Goal: Information Seeking & Learning: Learn about a topic

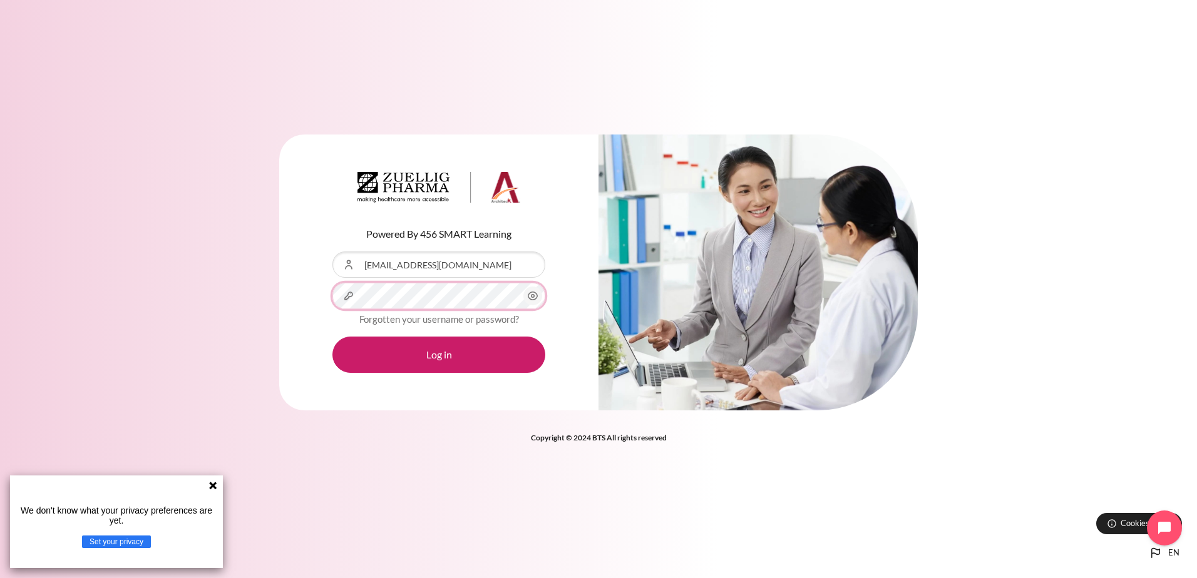
click at [332, 337] on button "Log in" at bounding box center [438, 355] width 213 height 36
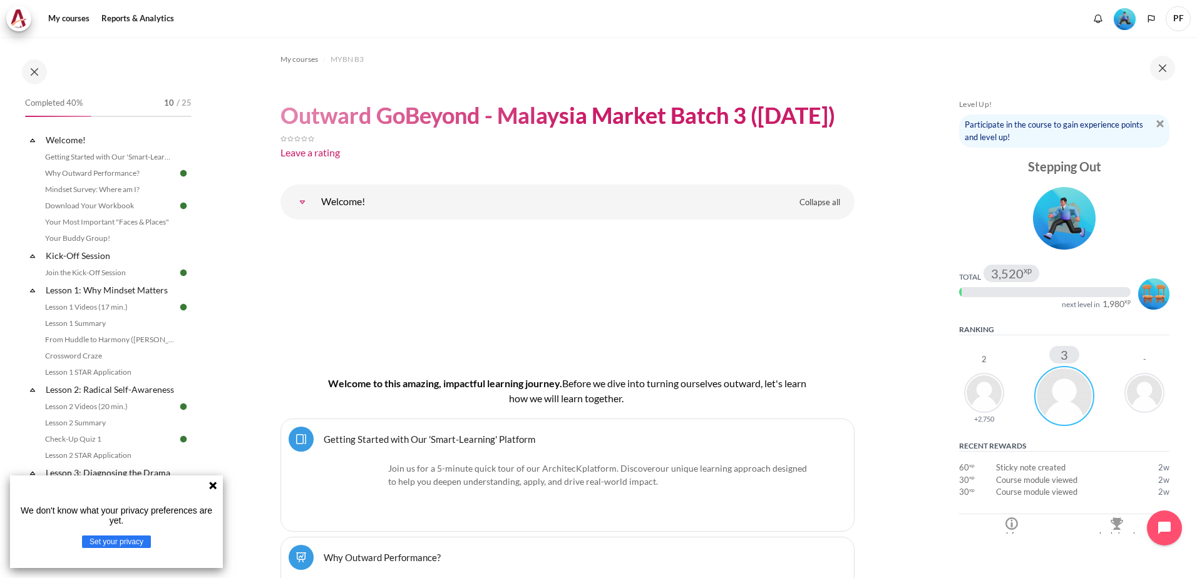
click at [215, 484] on icon at bounding box center [213, 486] width 8 height 8
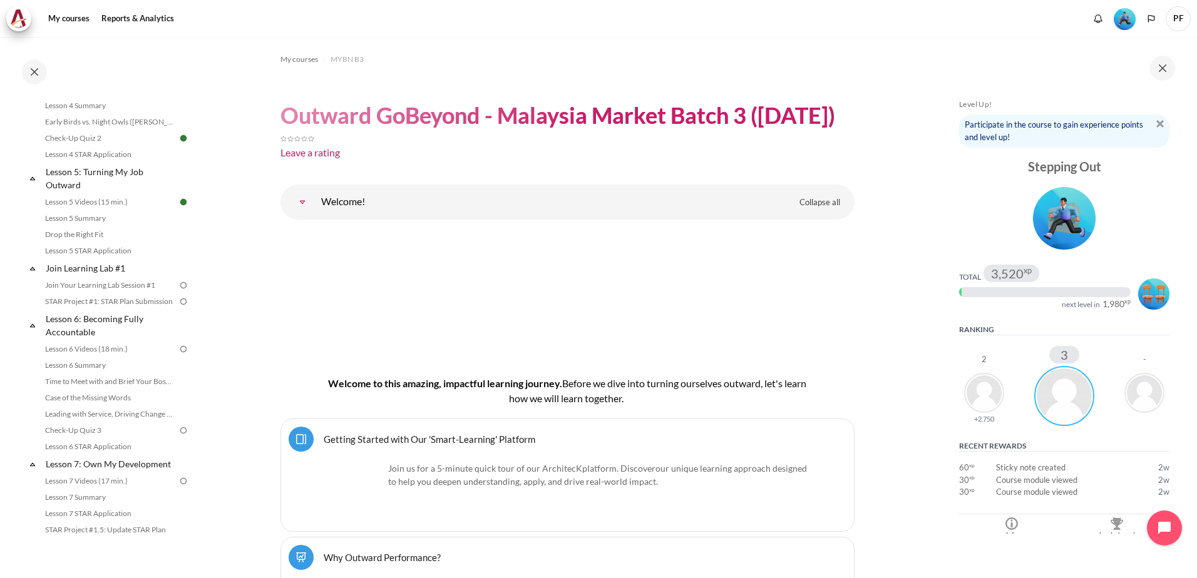
scroll to position [501, 0]
click at [119, 292] on link "Join Your Learning Lab Session #1" at bounding box center [109, 284] width 136 height 15
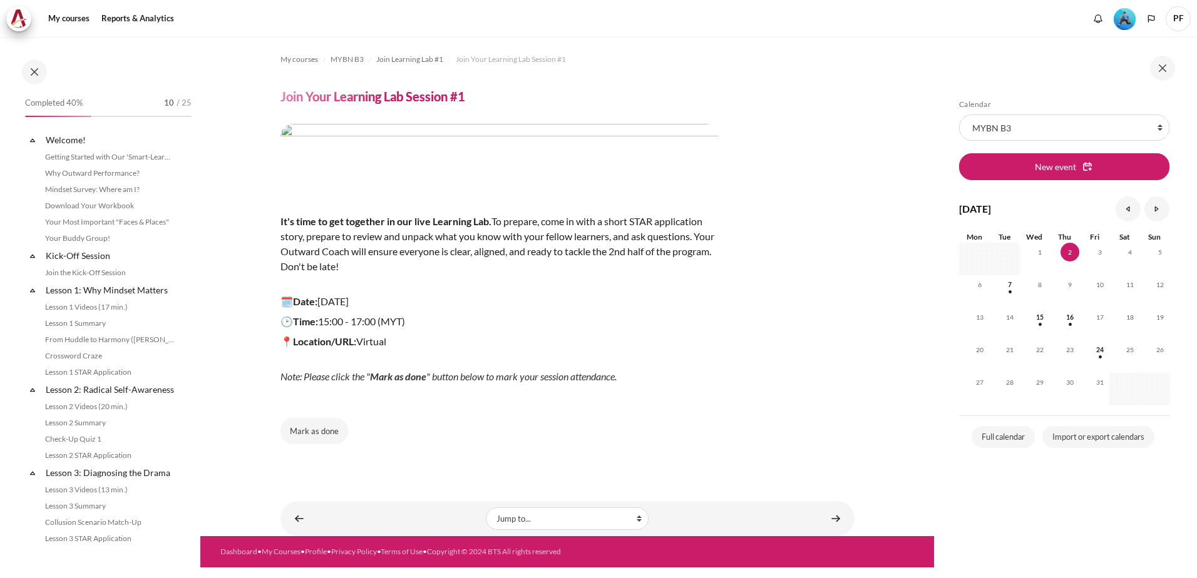
scroll to position [479, 0]
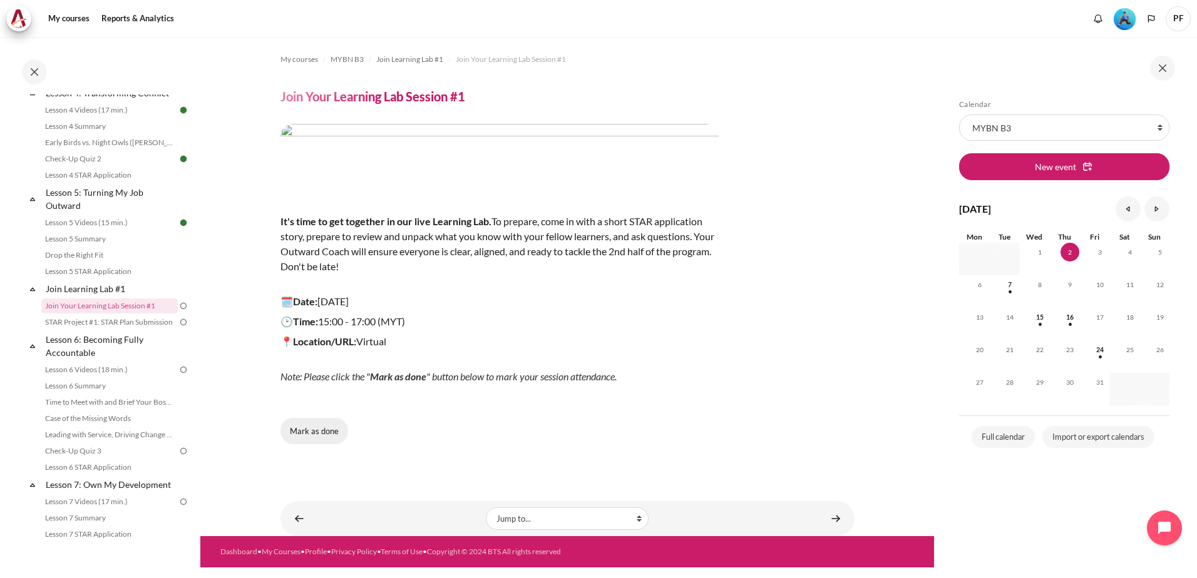
click at [321, 430] on button "Mark as done" at bounding box center [314, 431] width 68 height 26
click at [111, 330] on link "STAR Project #1: STAR Plan Submission" at bounding box center [109, 322] width 136 height 15
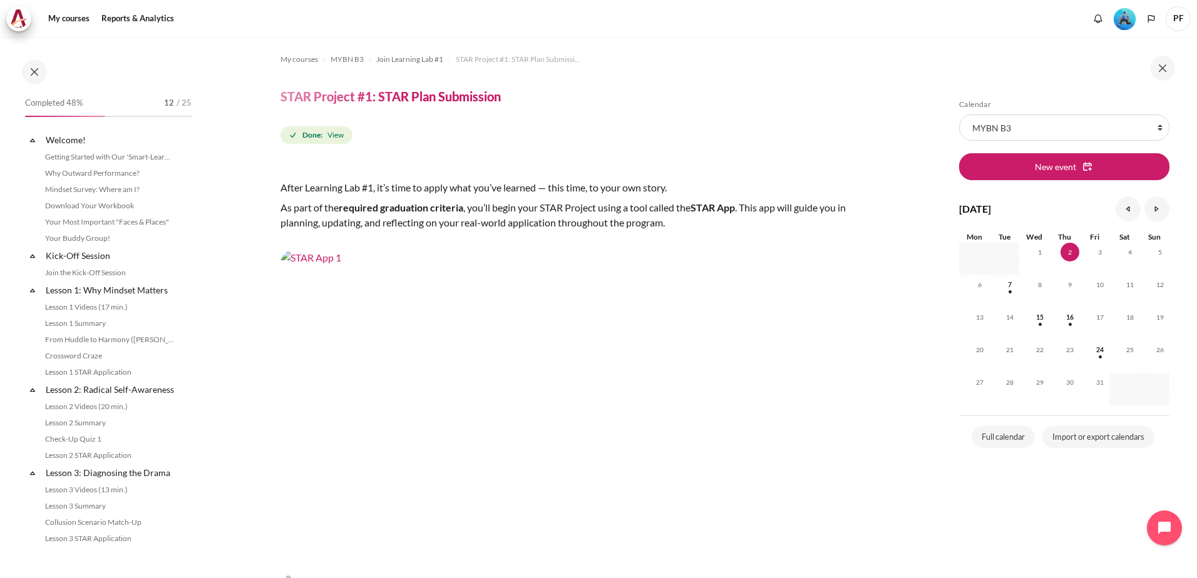
scroll to position [496, 0]
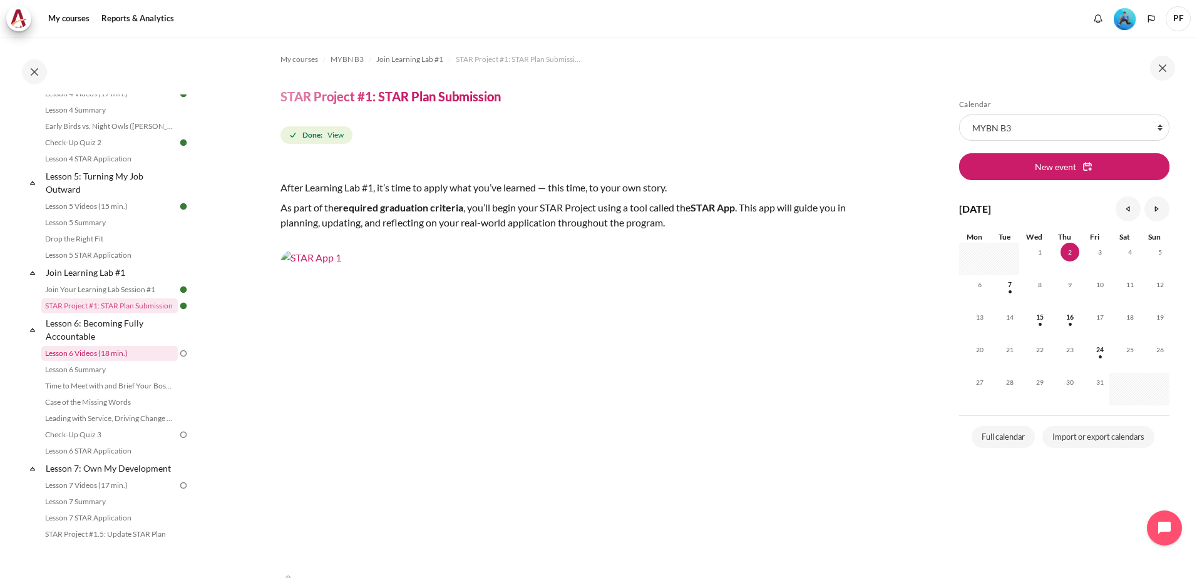
click at [111, 361] on link "Lesson 6 Videos (18 min.)" at bounding box center [109, 353] width 136 height 15
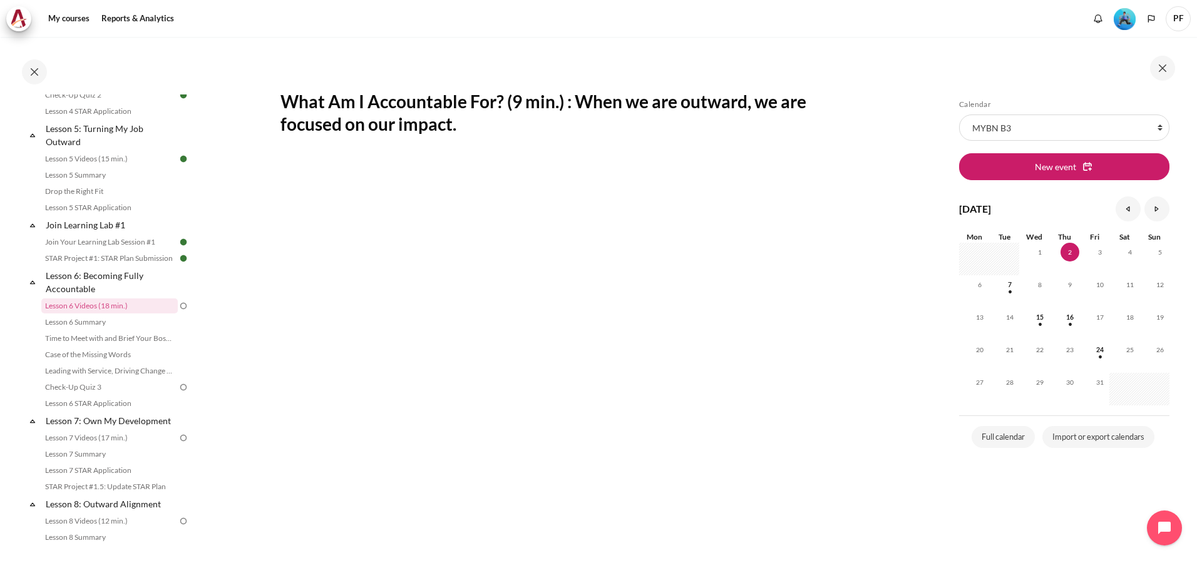
scroll to position [188, 0]
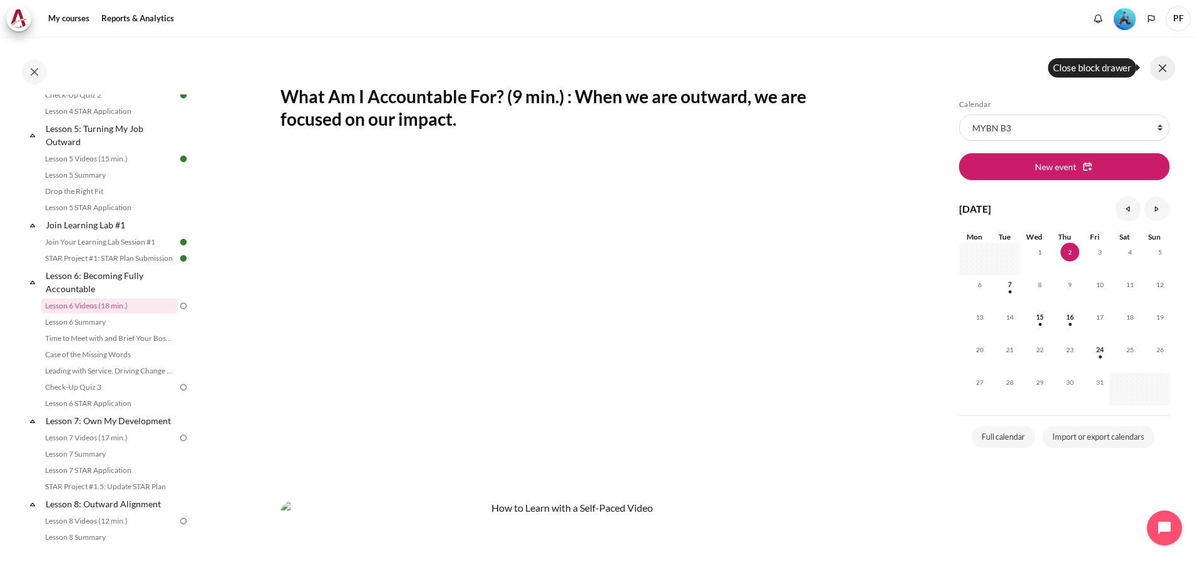
click at [1164, 76] on button at bounding box center [1162, 68] width 25 height 25
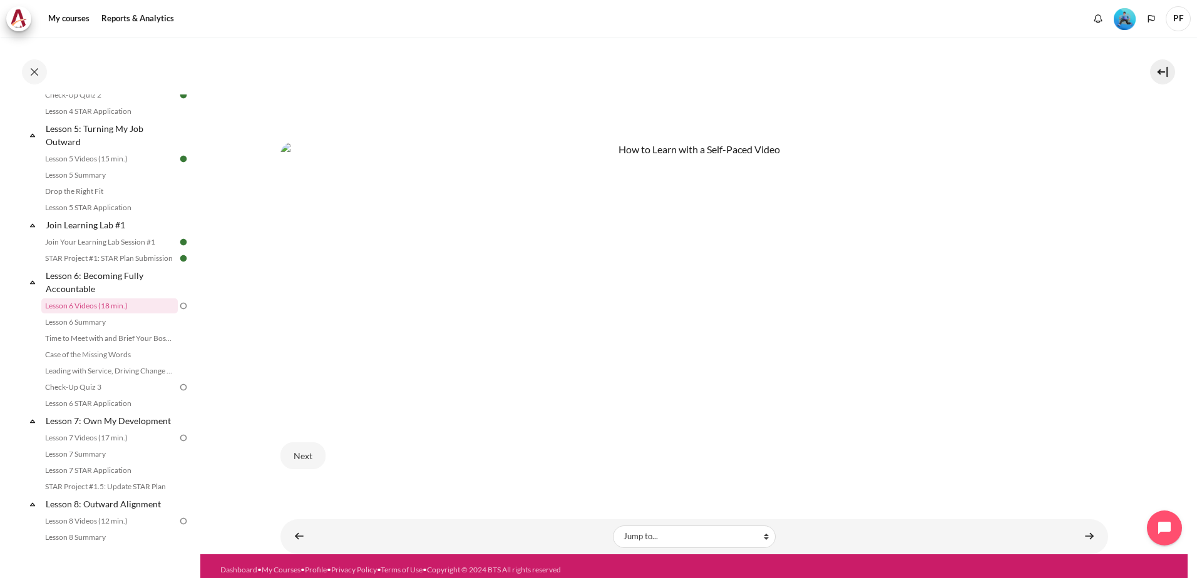
scroll to position [669, 0]
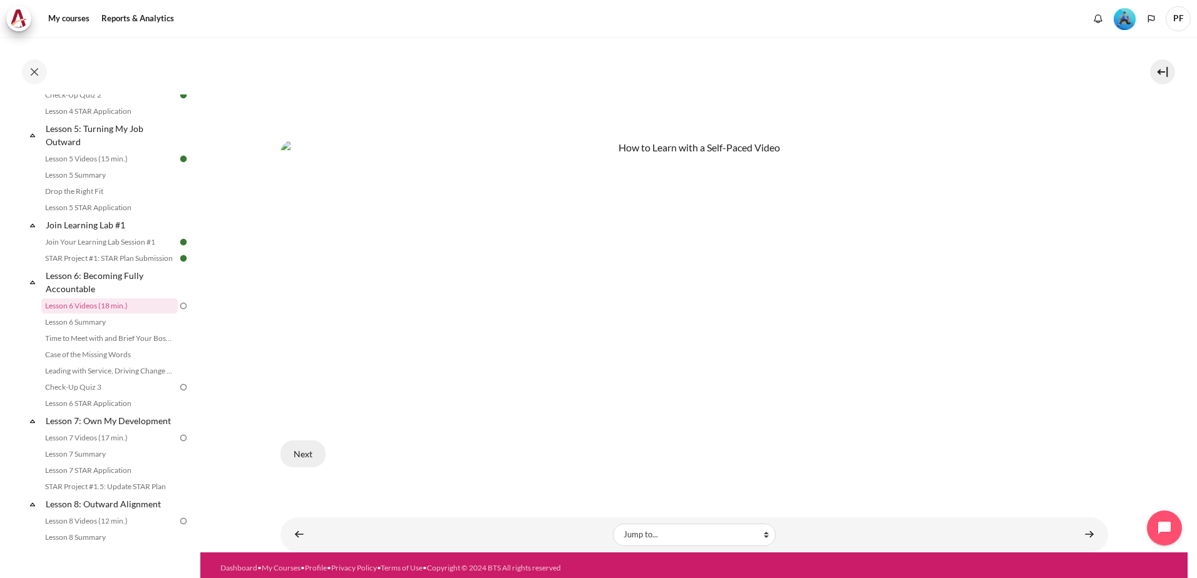
click at [310, 457] on button "Next" at bounding box center [302, 454] width 45 height 26
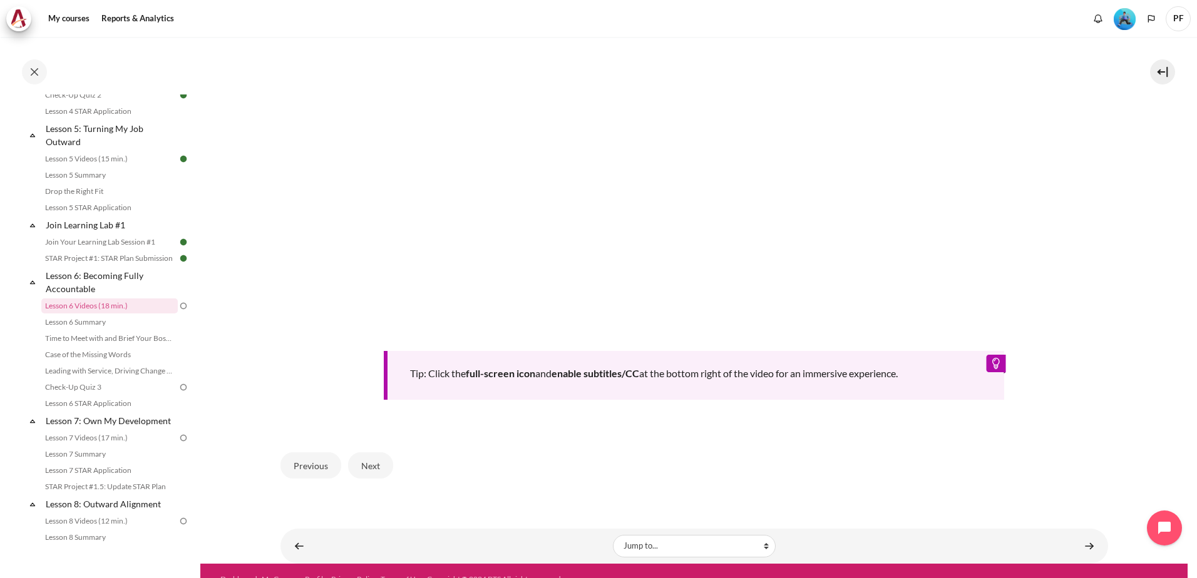
scroll to position [499, 0]
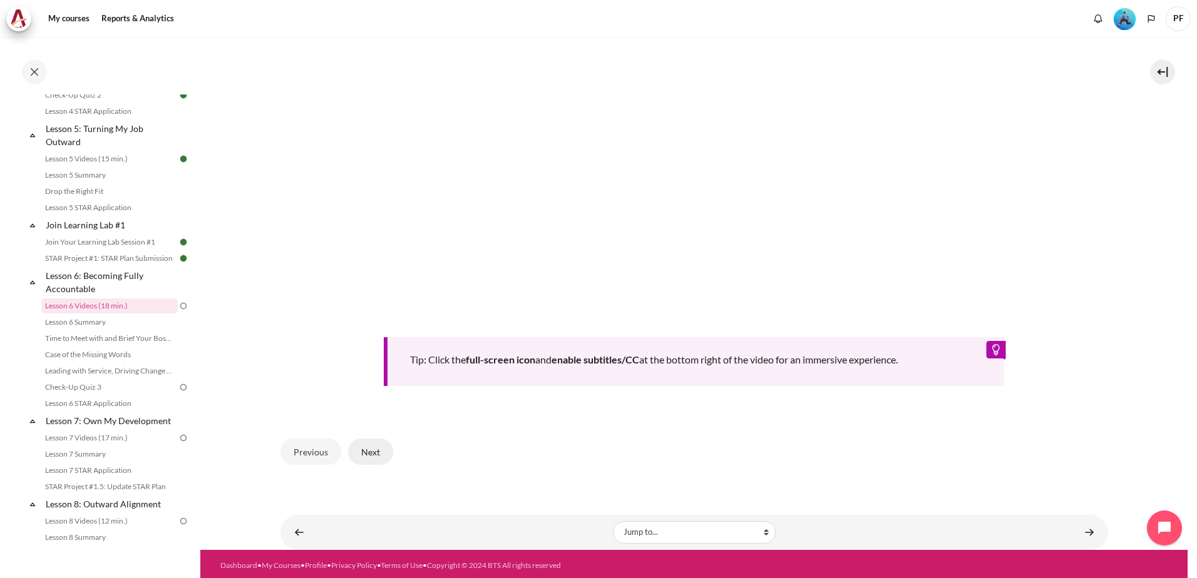
click at [375, 445] on button "Next" at bounding box center [370, 452] width 45 height 26
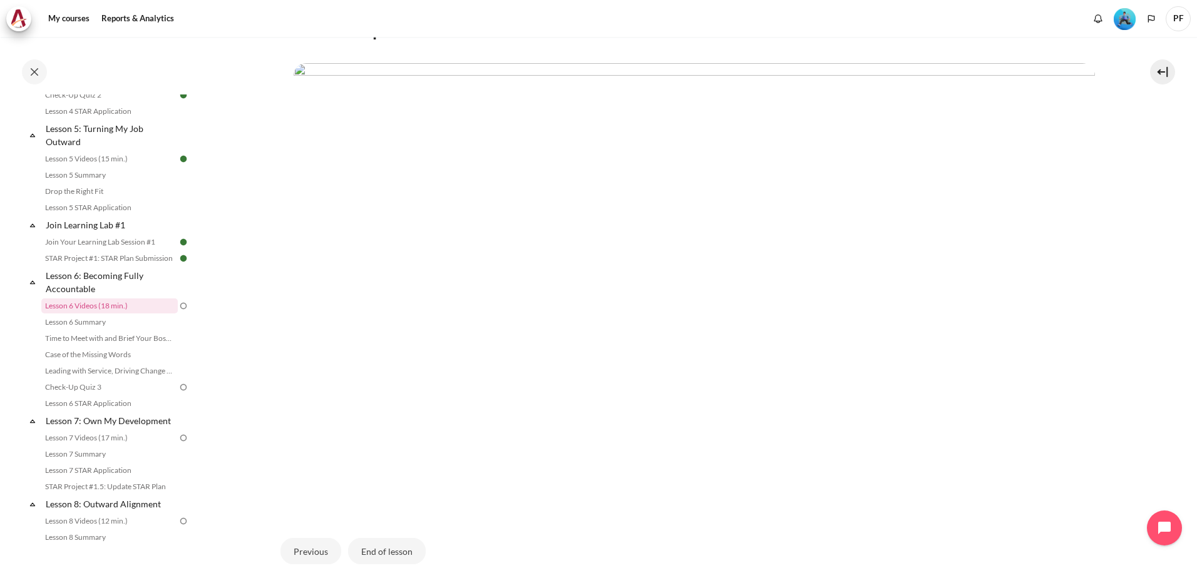
scroll to position [357, 0]
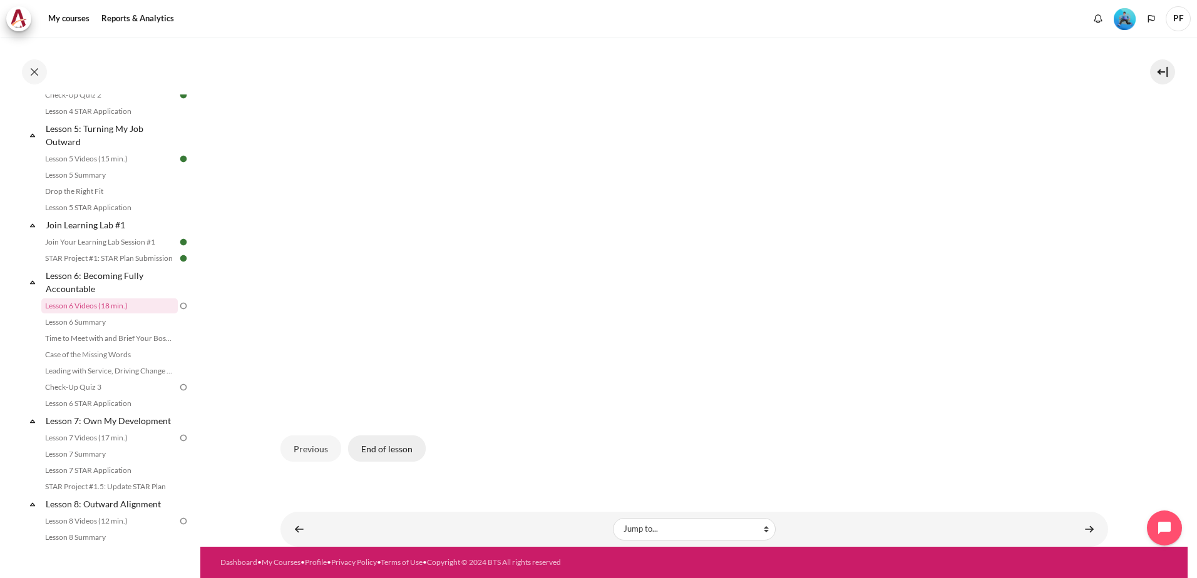
click at [412, 441] on button "End of lesson" at bounding box center [387, 449] width 78 height 26
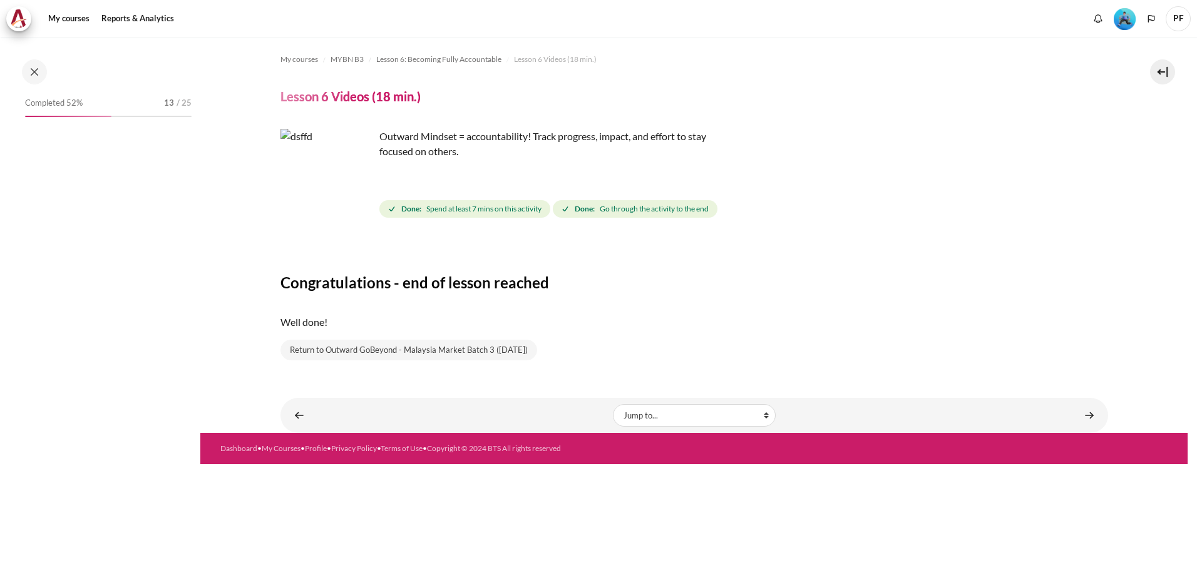
scroll to position [543, 0]
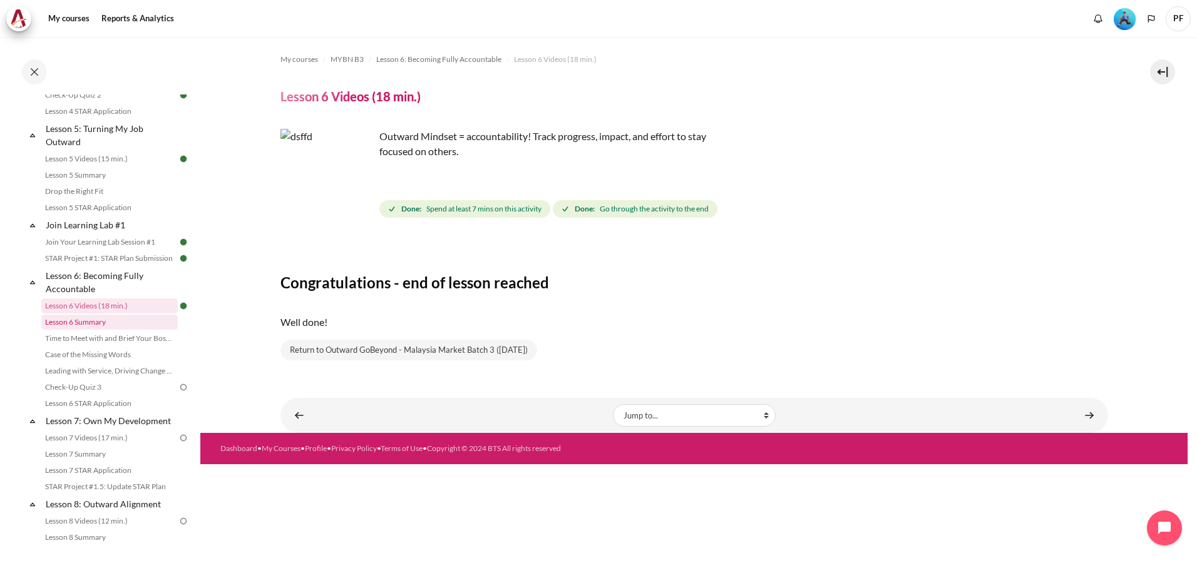
click at [73, 330] on link "Lesson 6 Summary" at bounding box center [109, 322] width 136 height 15
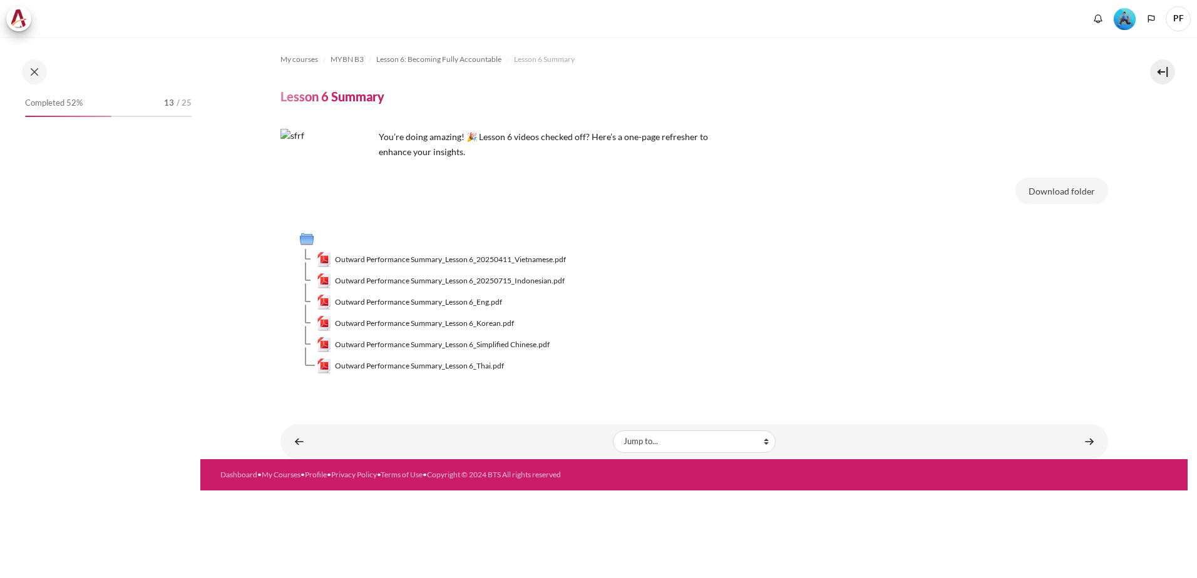
scroll to position [560, 0]
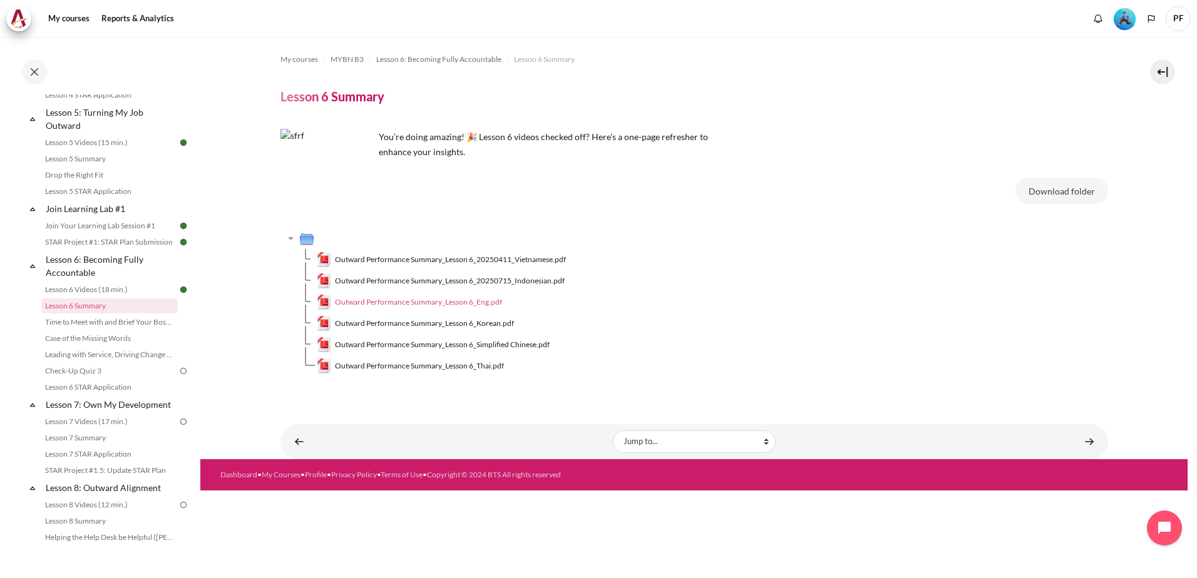
click at [445, 300] on span "Outward Performance Summary_Lesson 6_Eng.pdf" at bounding box center [418, 302] width 167 height 11
click at [122, 330] on link "Time to Meet with and Brief Your Boss #1" at bounding box center [109, 322] width 136 height 15
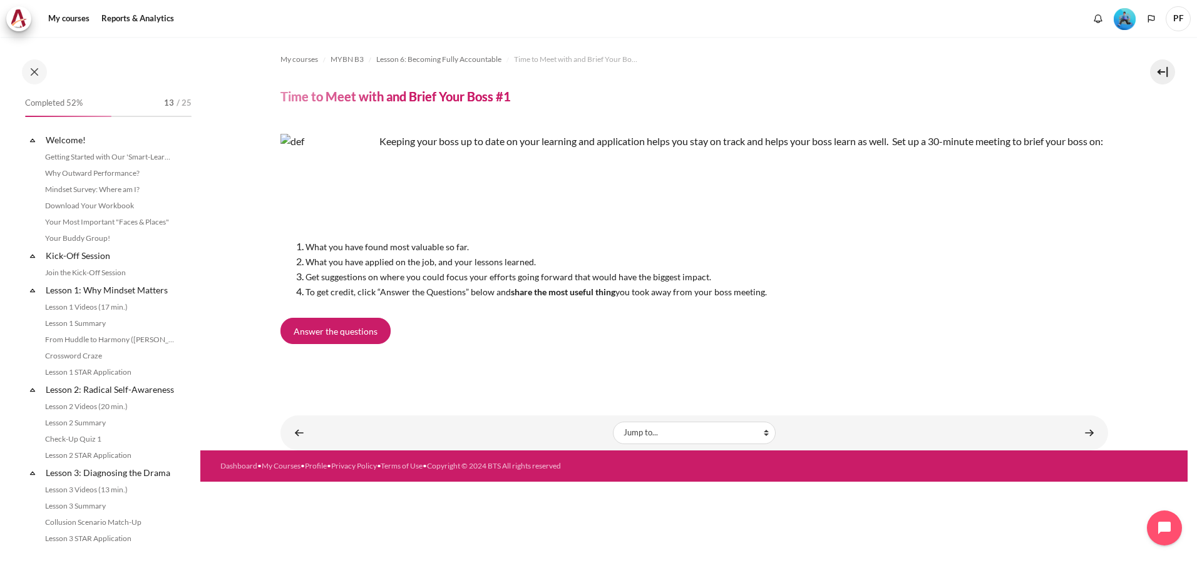
scroll to position [576, 0]
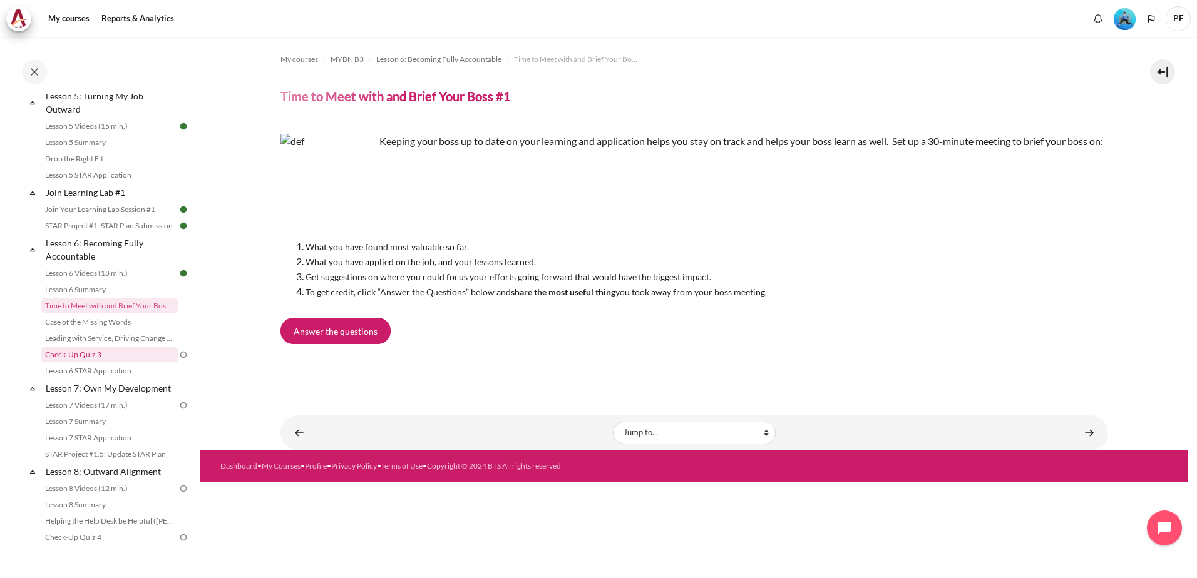
click at [91, 362] on link "Check-Up Quiz 3" at bounding box center [109, 354] width 136 height 15
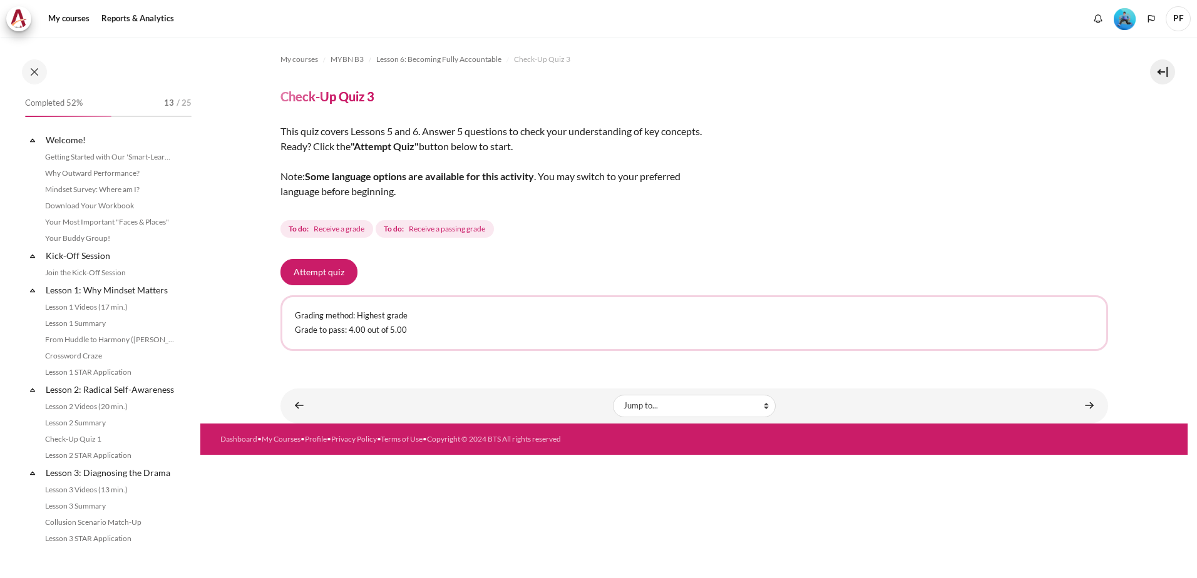
scroll to position [625, 0]
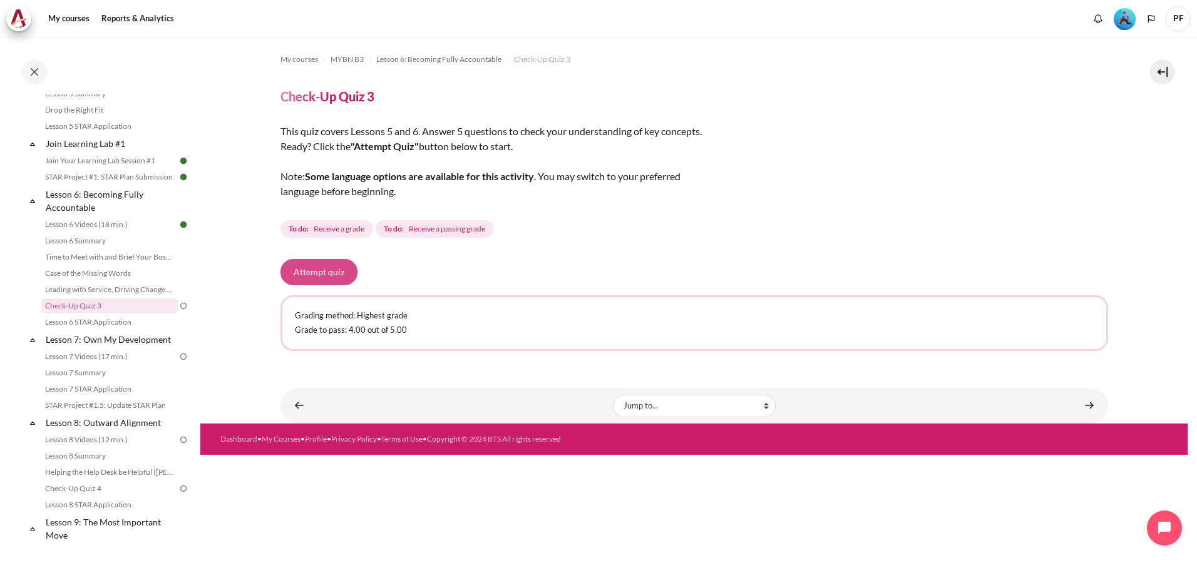
click at [306, 270] on button "Attempt quiz" at bounding box center [318, 272] width 77 height 26
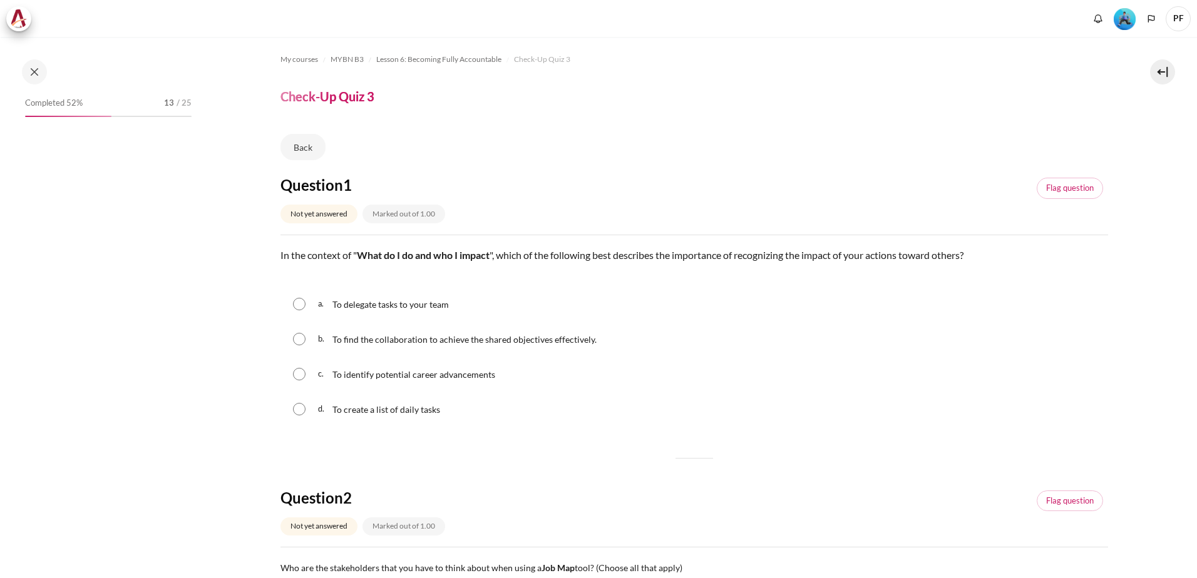
scroll to position [625, 0]
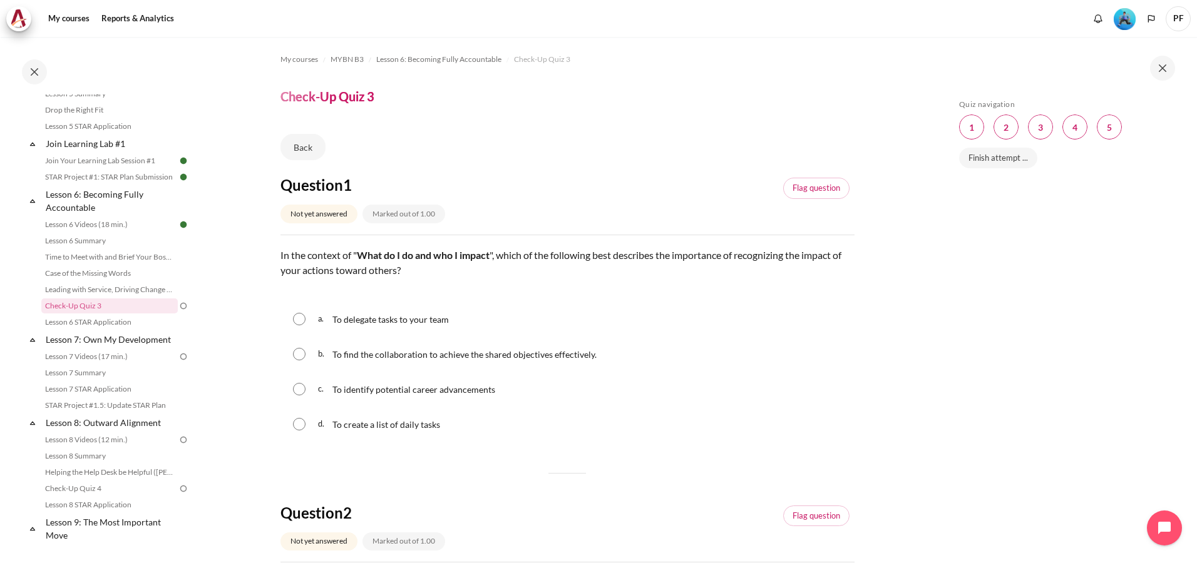
click at [300, 354] on input "Content" at bounding box center [299, 354] width 13 height 13
radio input "true"
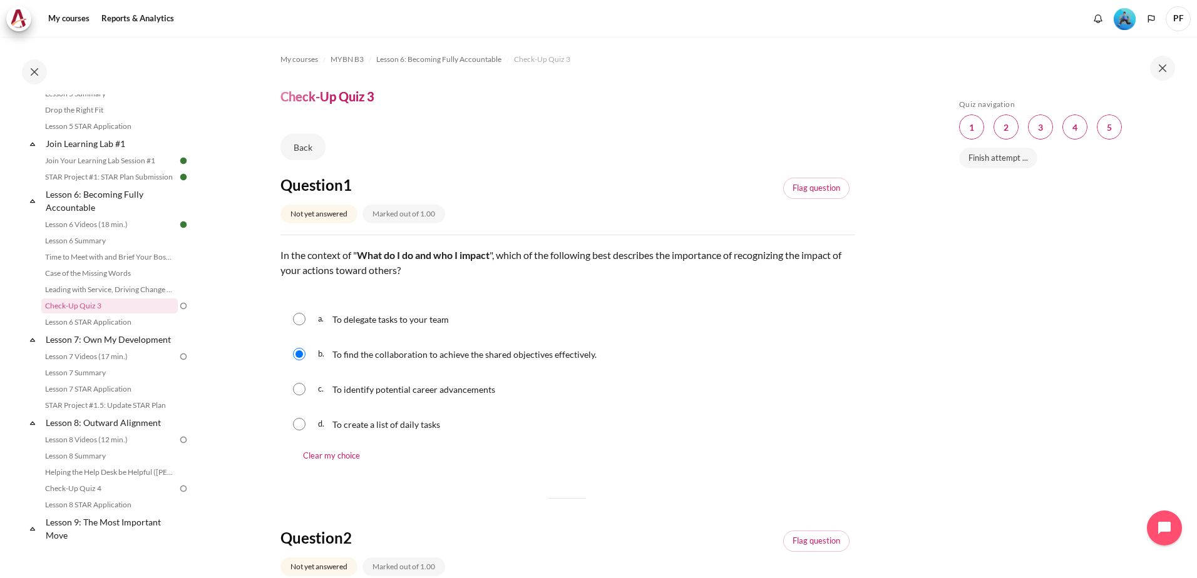
click at [324, 320] on span "a." at bounding box center [324, 319] width 12 height 15
radio input "true"
click at [295, 355] on input "Content" at bounding box center [299, 354] width 13 height 13
radio input "true"
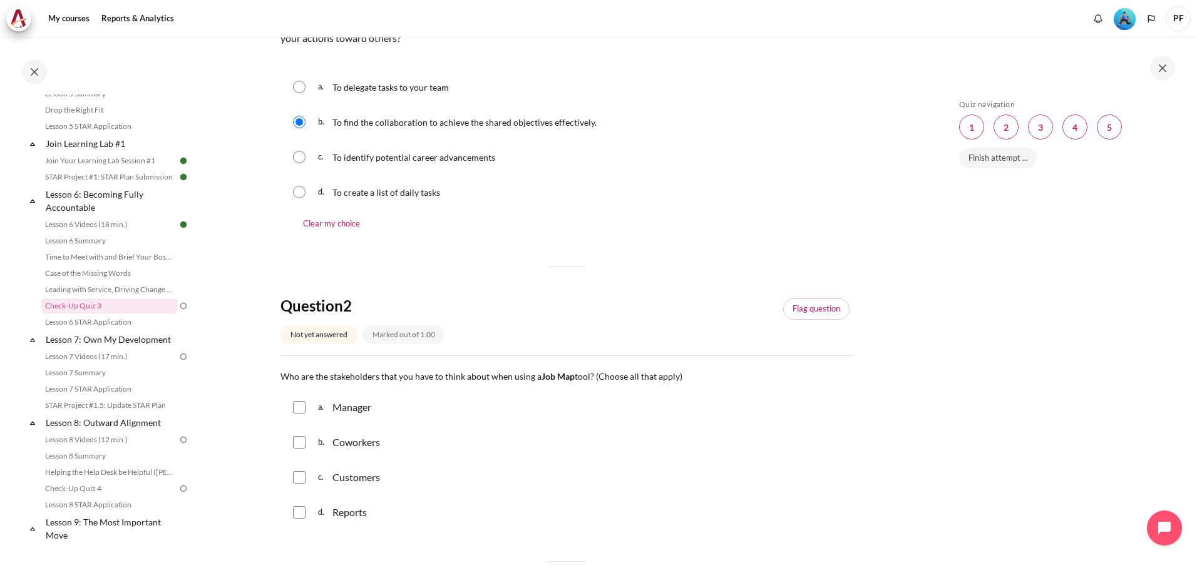
scroll to position [250, 0]
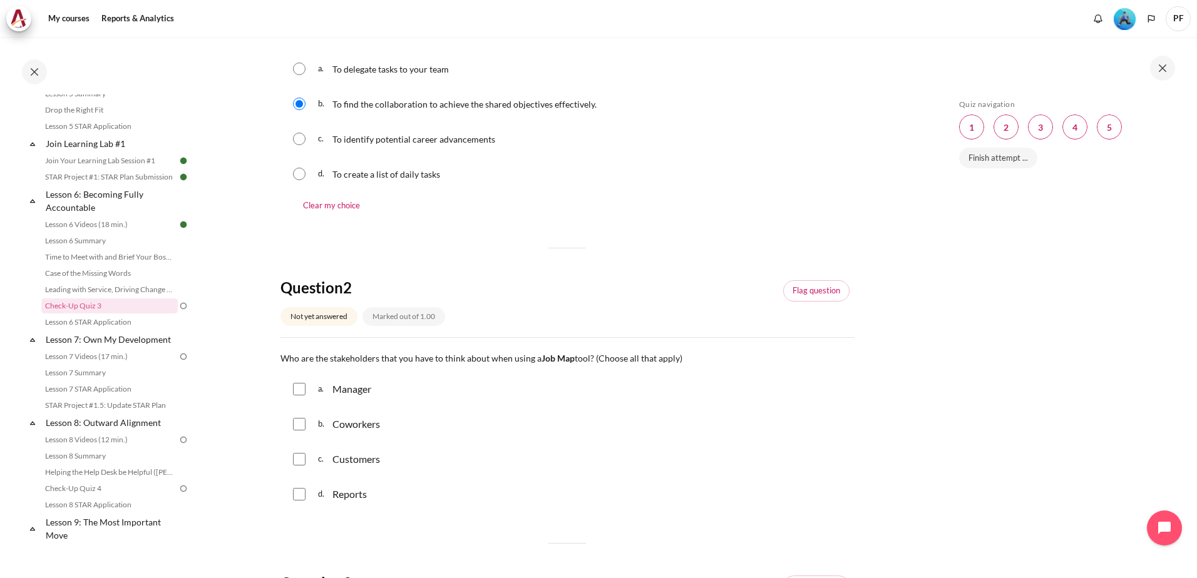
click at [303, 424] on input "Content" at bounding box center [299, 424] width 13 height 13
checkbox input "true"
click at [303, 460] on input "Content" at bounding box center [299, 459] width 13 height 13
checkbox input "true"
click at [301, 495] on input "Content" at bounding box center [299, 494] width 13 height 13
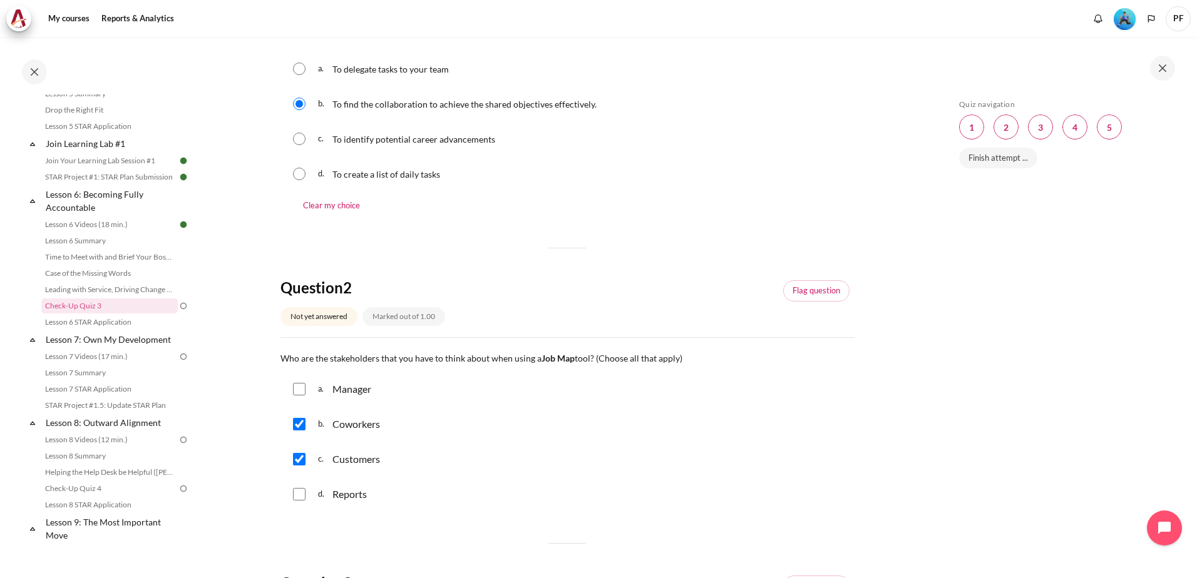
checkbox input "true"
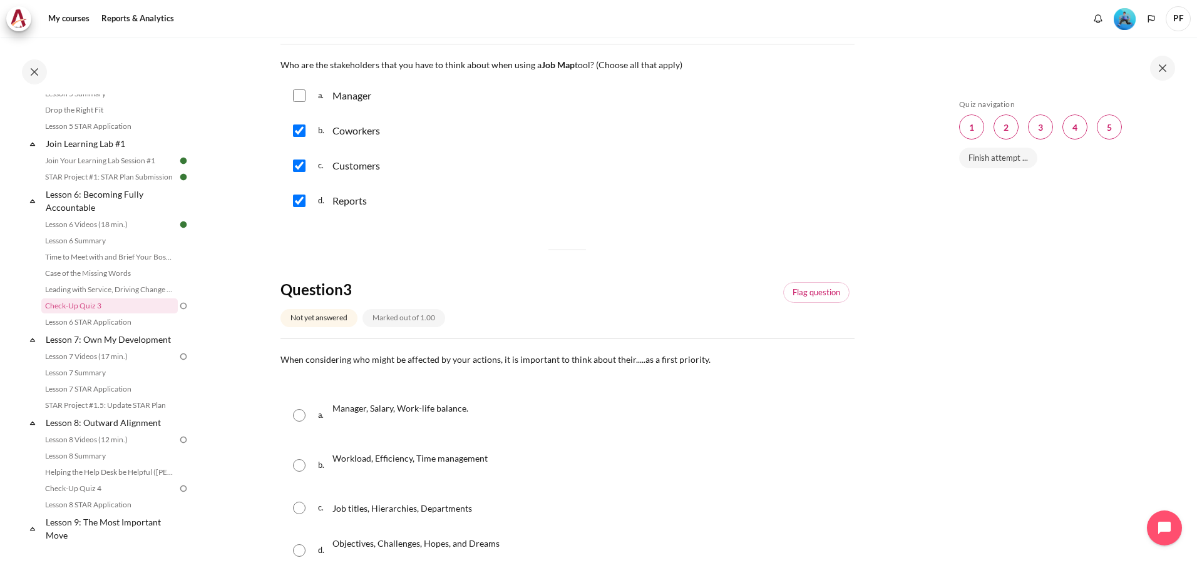
scroll to position [563, 0]
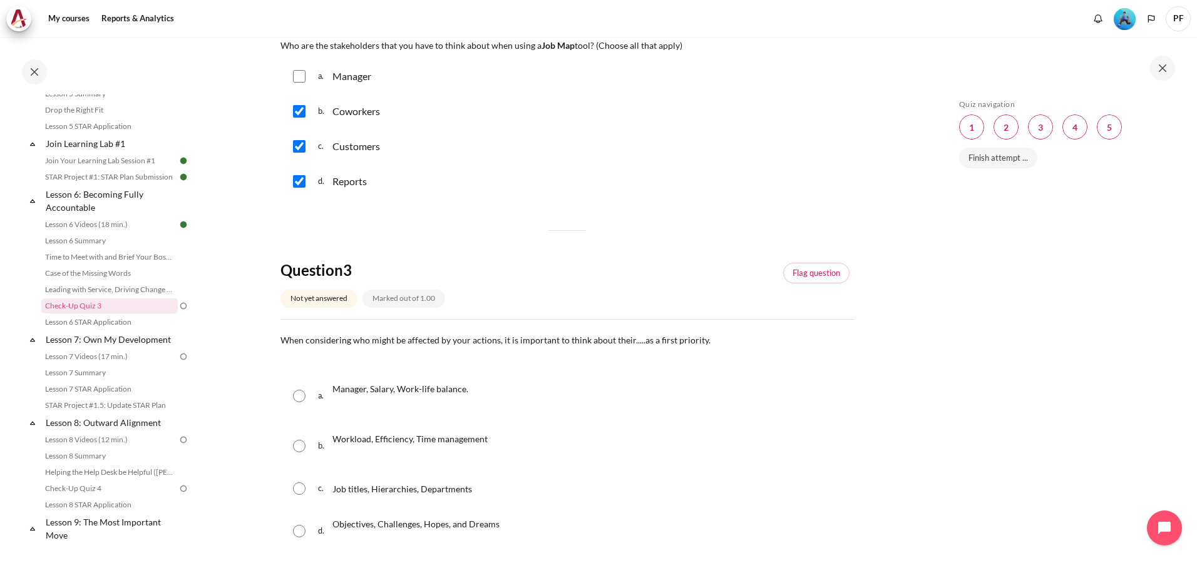
click at [299, 531] on input "Content" at bounding box center [299, 531] width 13 height 13
radio input "true"
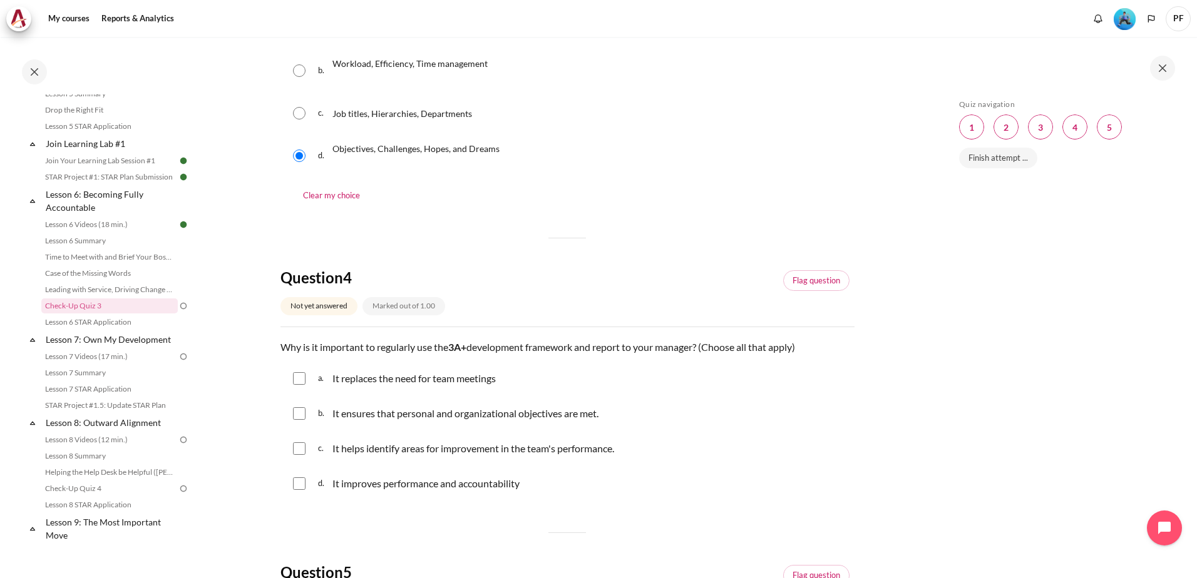
scroll to position [1002, 0]
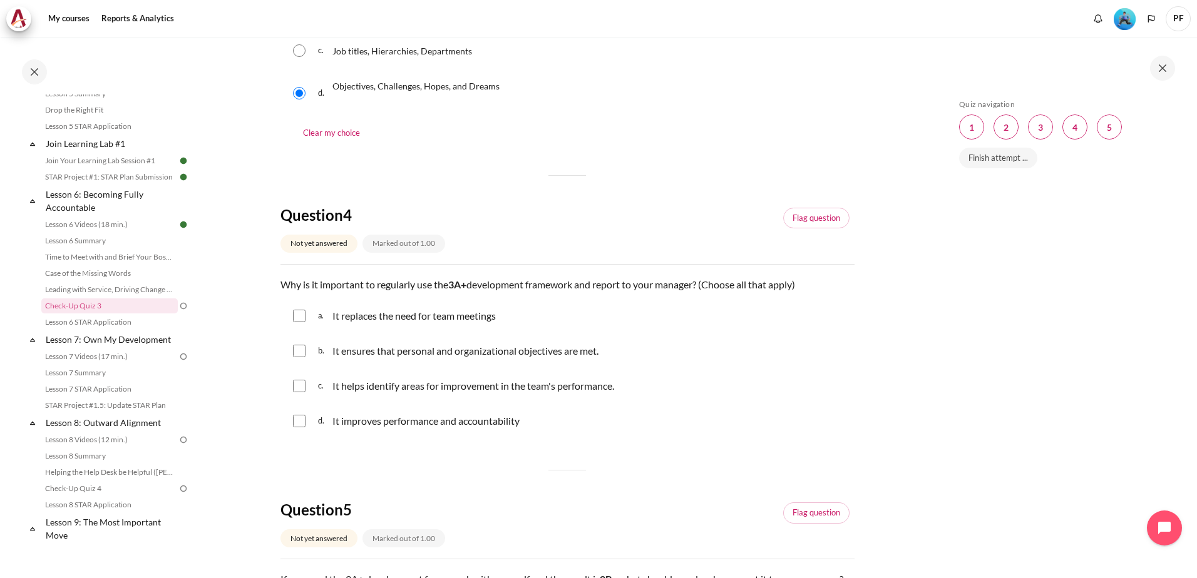
click at [302, 351] on input "Content" at bounding box center [299, 351] width 13 height 13
checkbox input "true"
click at [301, 387] on input "Content" at bounding box center [299, 386] width 13 height 13
checkbox input "true"
click at [305, 421] on div "d. It improves performance and accountability" at bounding box center [567, 421] width 574 height 33
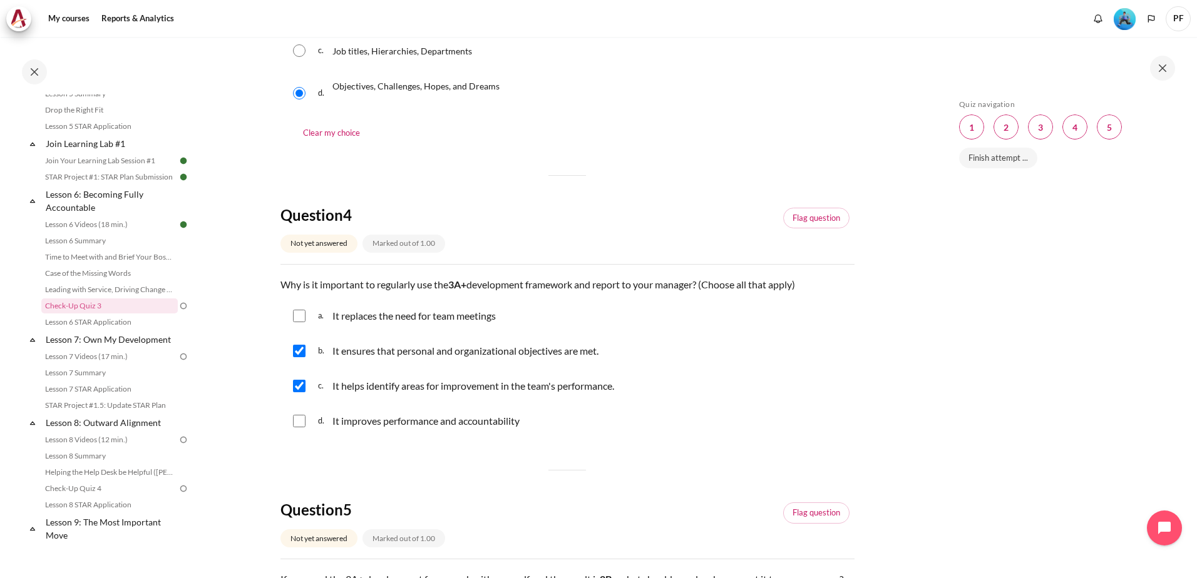
click at [295, 421] on input "Content" at bounding box center [299, 421] width 13 height 13
checkbox input "true"
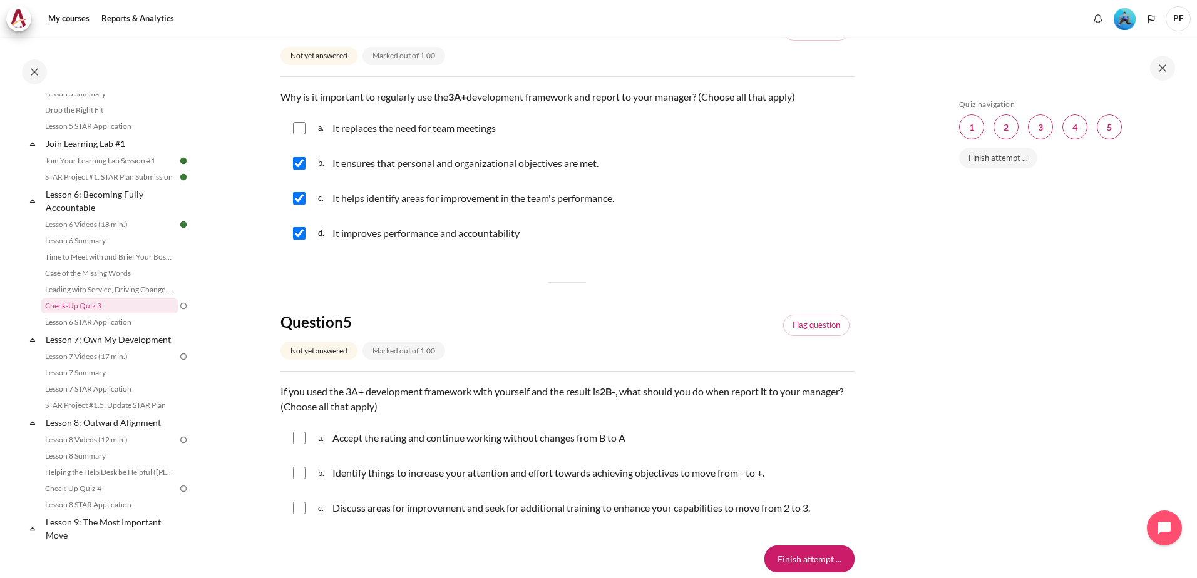
scroll to position [1252, 0]
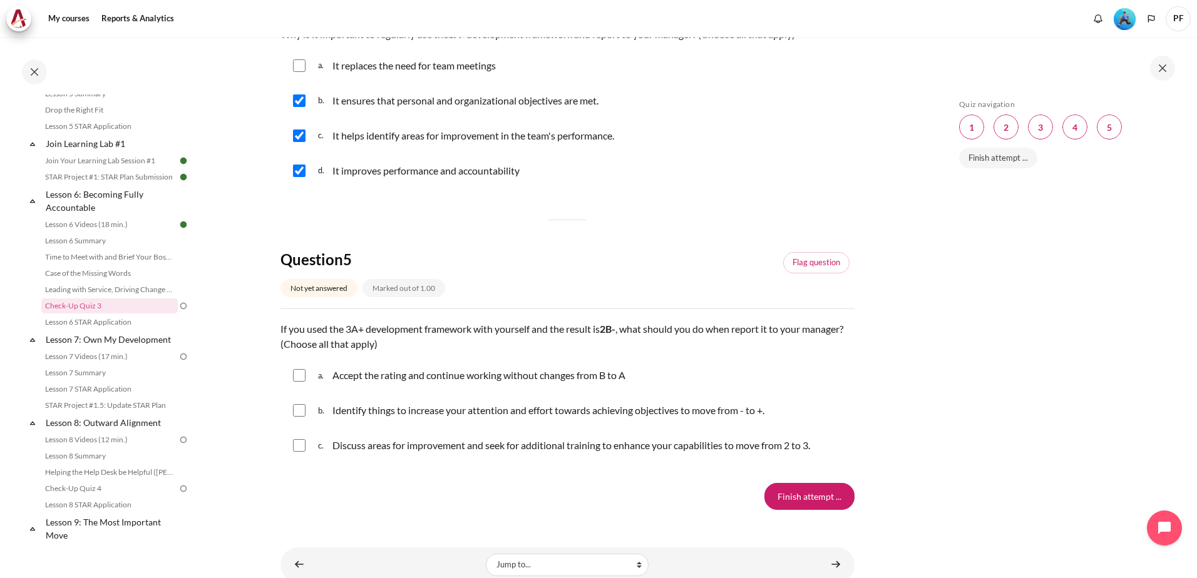
click at [299, 411] on input "Content" at bounding box center [299, 410] width 13 height 13
checkbox input "true"
click at [300, 446] on input "Content" at bounding box center [299, 445] width 13 height 13
checkbox input "true"
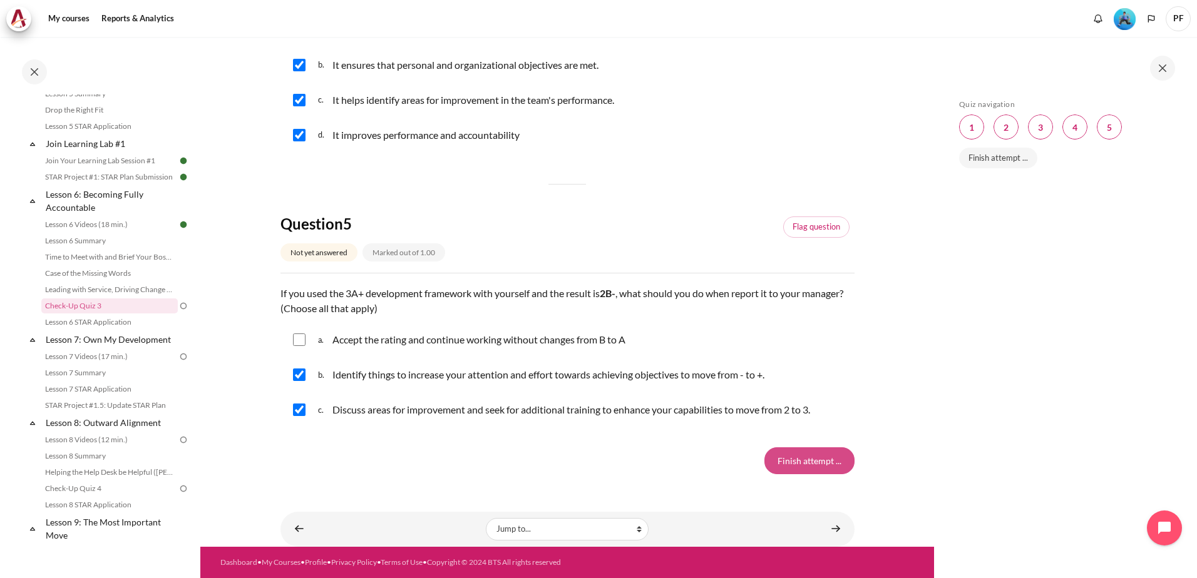
click at [781, 458] on input "Finish attempt ..." at bounding box center [809, 461] width 90 height 26
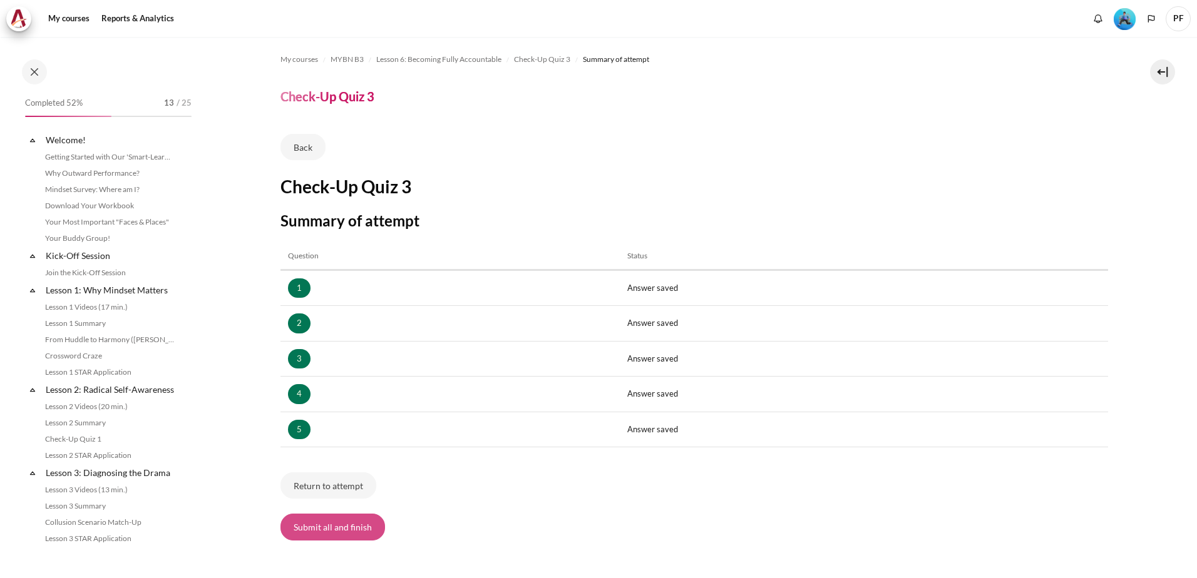
scroll to position [625, 0]
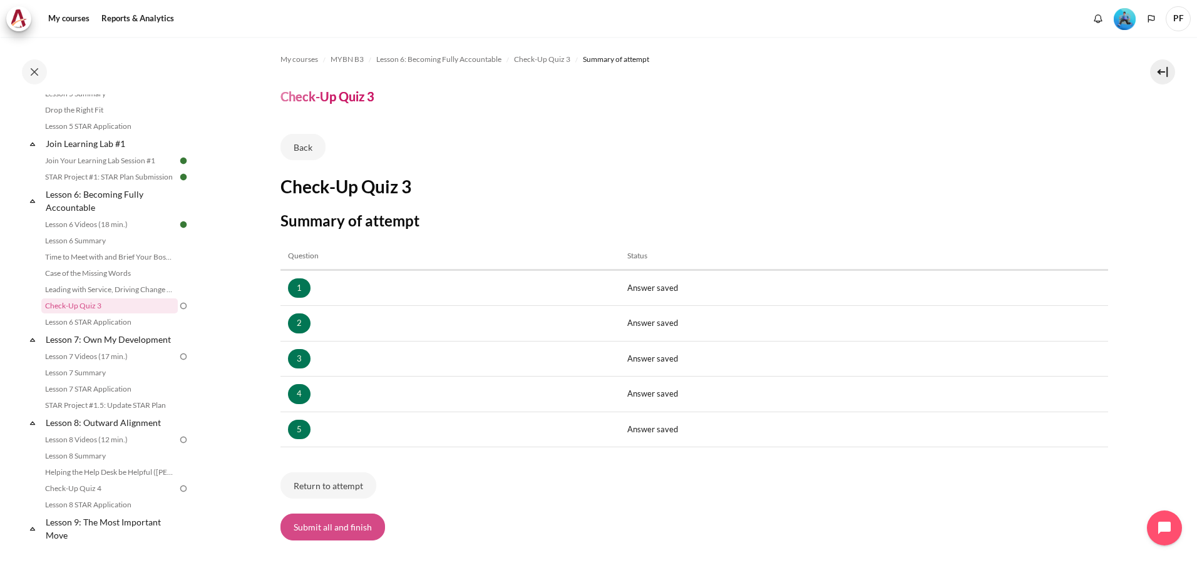
click at [322, 530] on button "Submit all and finish" at bounding box center [332, 527] width 105 height 26
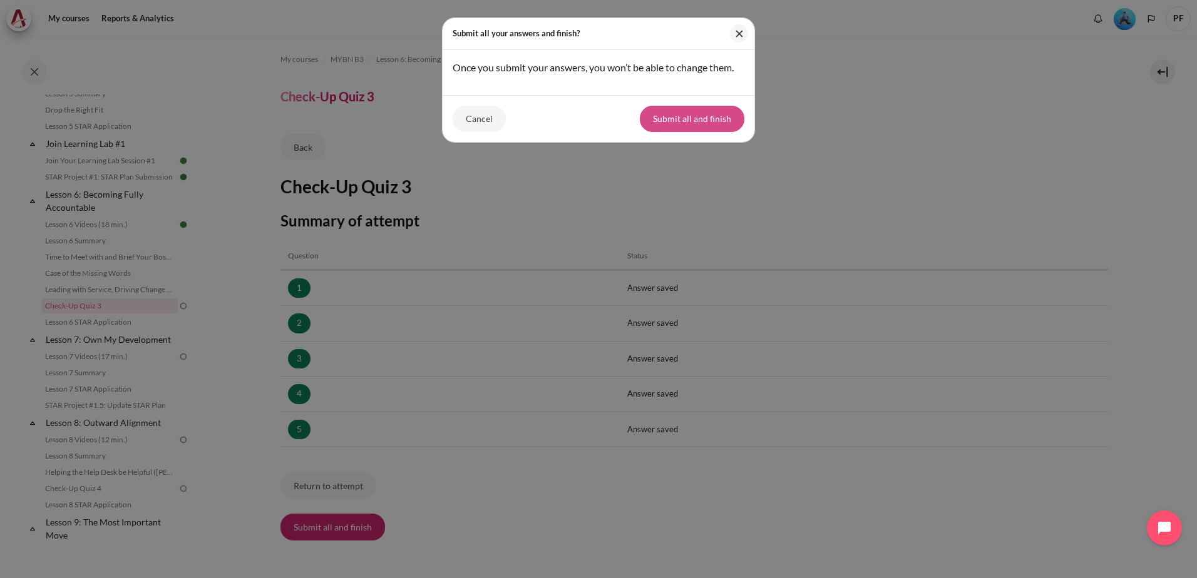
click at [664, 121] on button "Submit all and finish" at bounding box center [692, 119] width 105 height 26
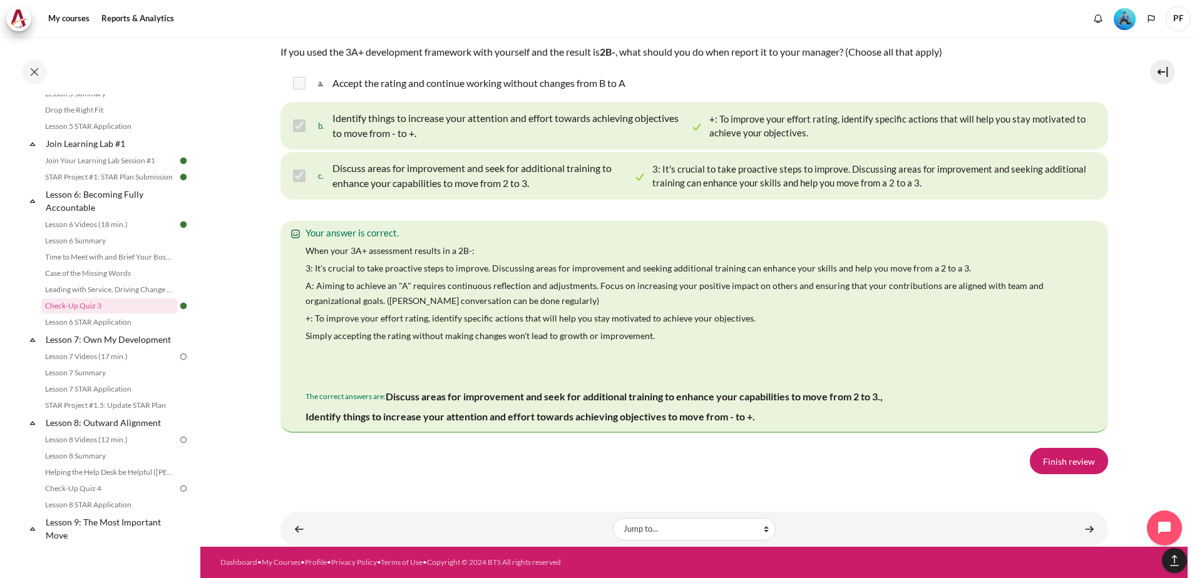
scroll to position [2370, 0]
click at [106, 330] on link "Lesson 6 STAR Application" at bounding box center [109, 322] width 136 height 15
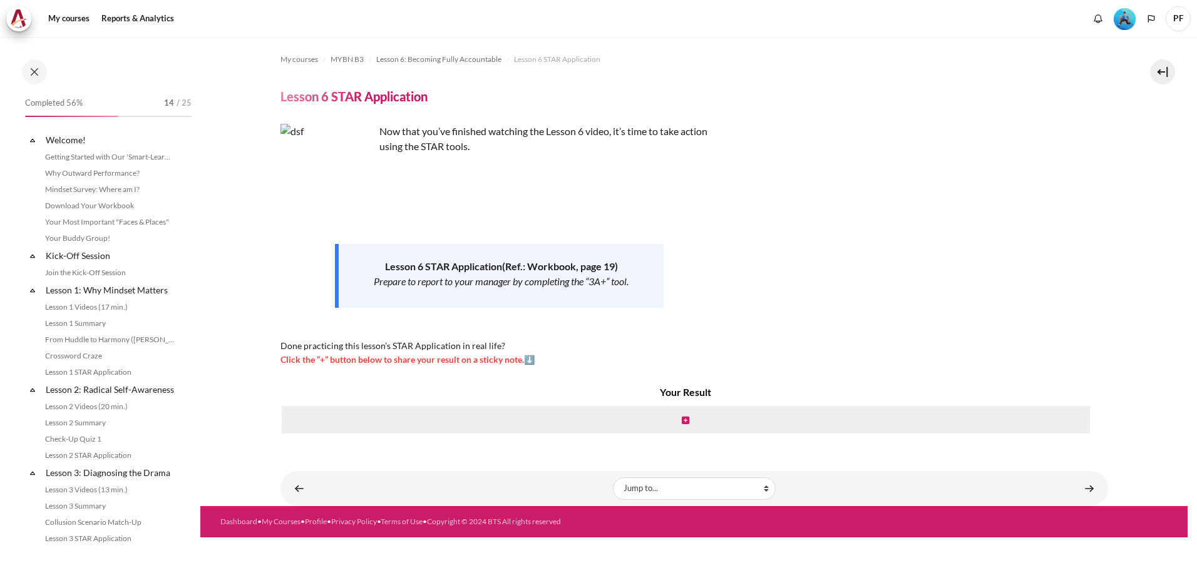
scroll to position [641, 0]
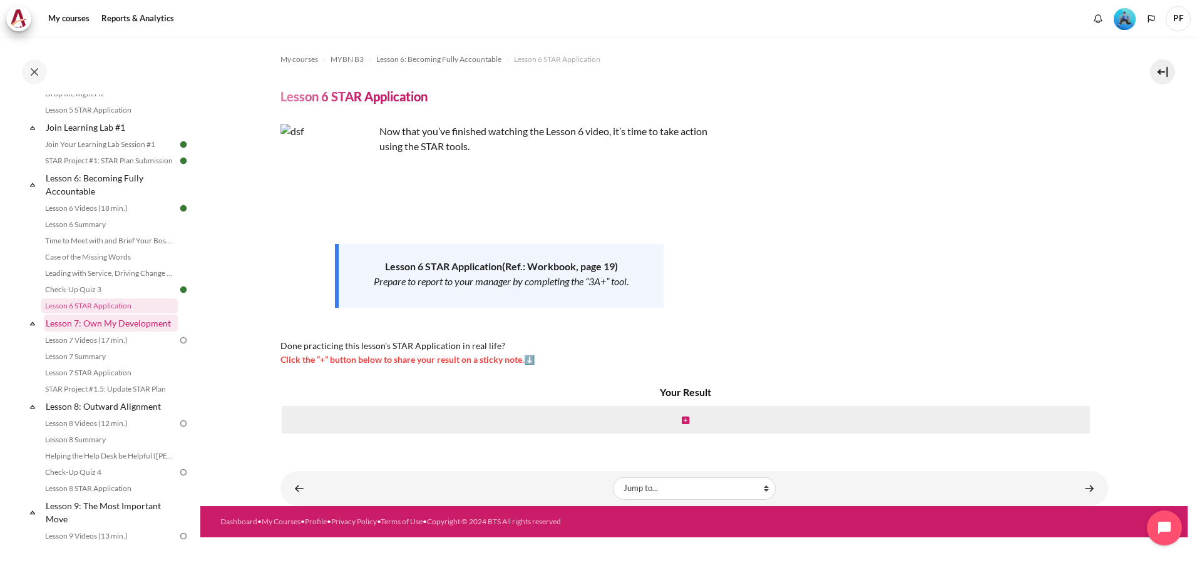
click at [120, 332] on link "Lesson 7: Own My Development" at bounding box center [111, 323] width 134 height 17
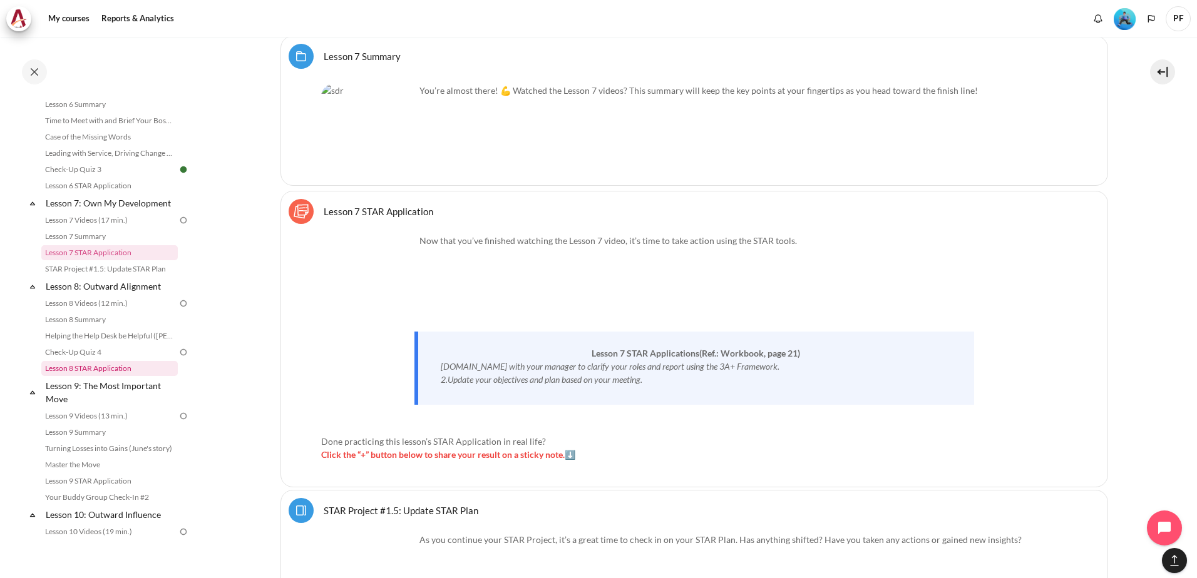
scroll to position [824, 0]
